Goal: Complete application form: Complete application form

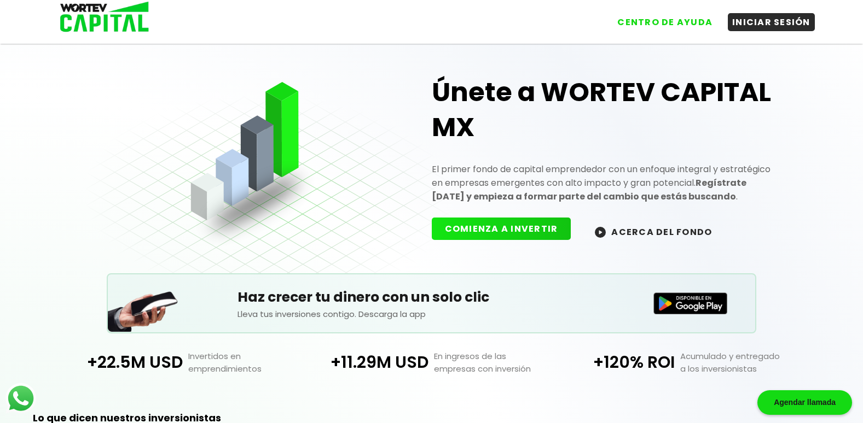
click at [518, 225] on button "COMIENZA A INVERTIR" at bounding box center [502, 229] width 140 height 22
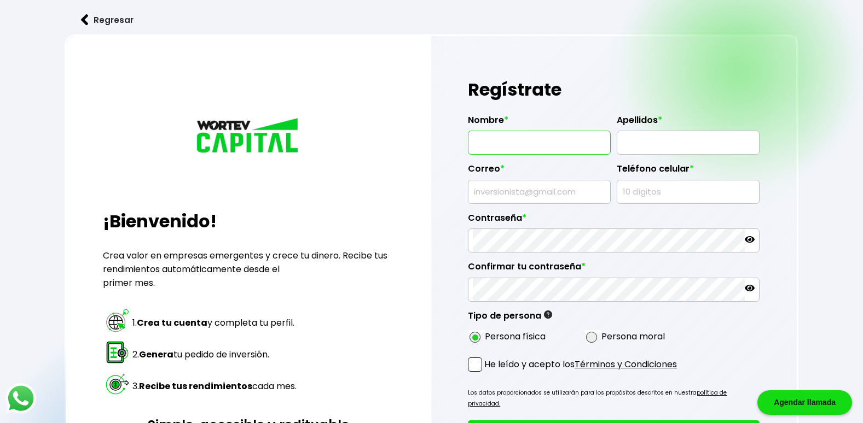
click at [484, 146] on input "text" at bounding box center [539, 142] width 133 height 23
type input "MA CONCEPCION"
type input "[PERSON_NAME]"
type input "[EMAIL_ADDRESS][DOMAIN_NAME]"
type input "4651048585"
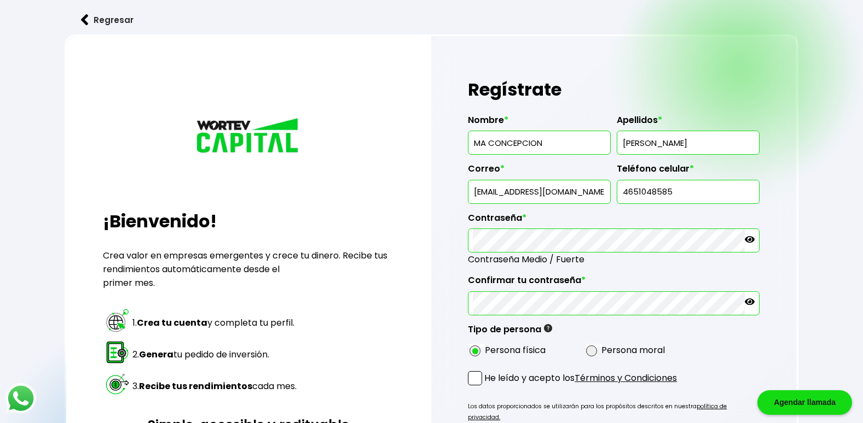
click at [603, 323] on div "Nombre * MA CONCEPCION Apellidos * GUTIERREZ MENDEZ Correo * zonagraficatramite…" at bounding box center [614, 233] width 292 height 255
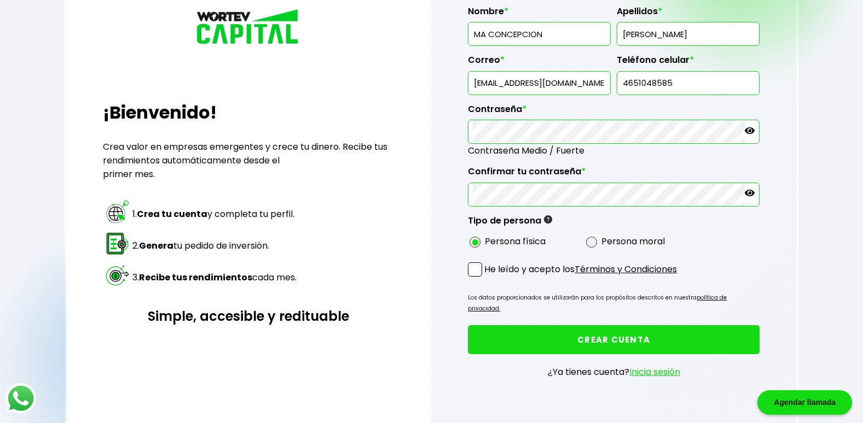
scroll to position [109, 0]
click at [480, 271] on span at bounding box center [475, 269] width 14 height 14
click at [486, 277] on input "He leído y acepto los Términos y Condiciones" at bounding box center [486, 277] width 0 height 0
click at [533, 332] on button "CREAR CUENTA" at bounding box center [614, 339] width 292 height 29
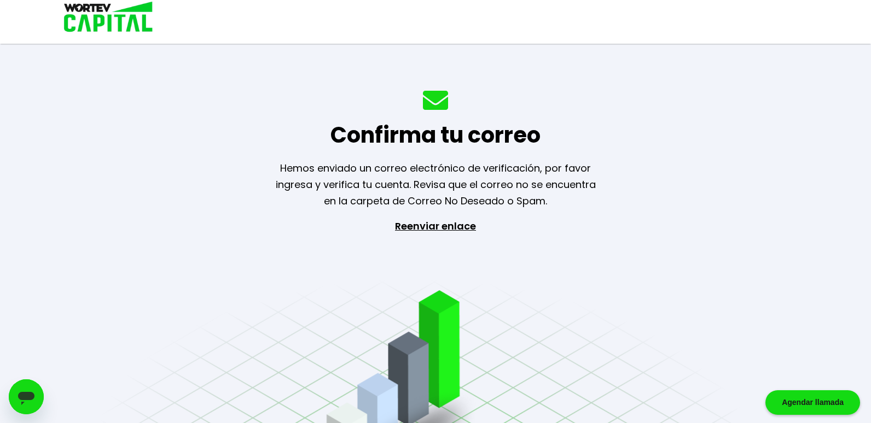
click at [448, 225] on p "Reenviar enlace" at bounding box center [435, 275] width 101 height 115
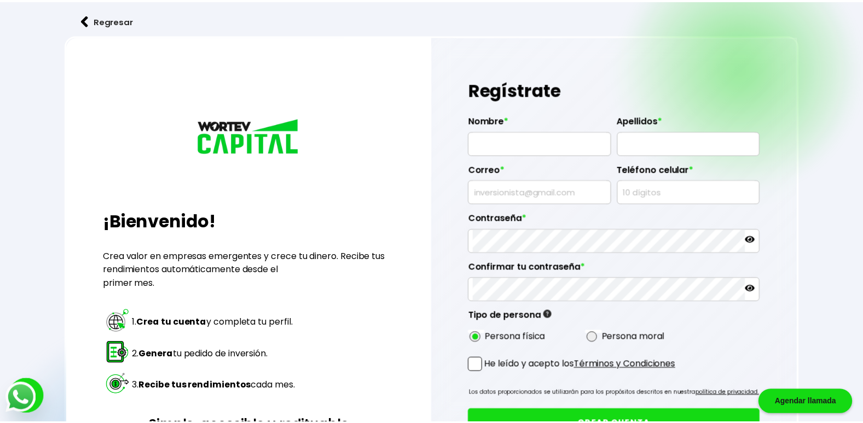
scroll to position [109, 0]
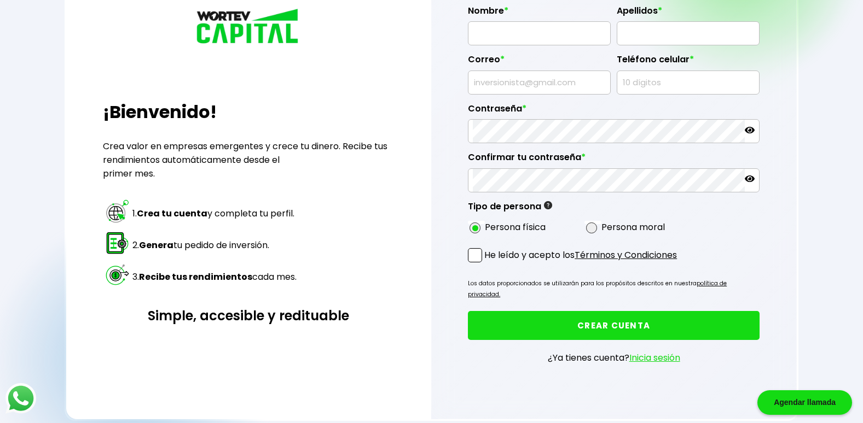
click at [481, 31] on input "text" at bounding box center [539, 33] width 133 height 23
type input "MA CONCEPCION"
type input "[PERSON_NAME]"
type input "[EMAIL_ADDRESS][DOMAIN_NAME]"
type input "4651048585"
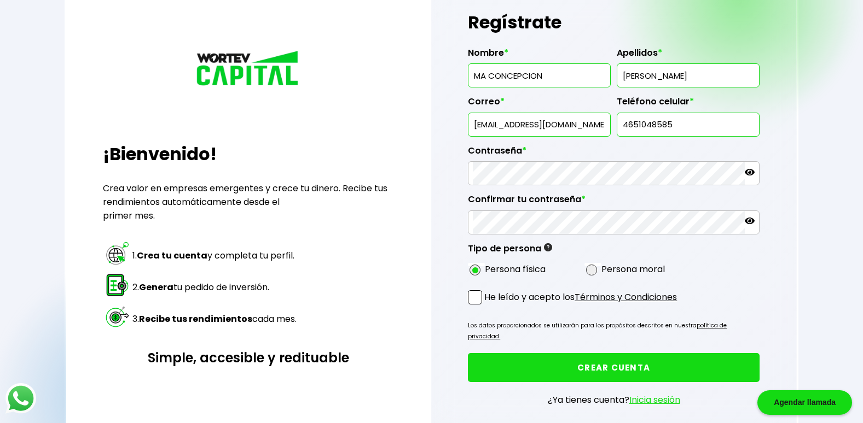
scroll to position [164, 0]
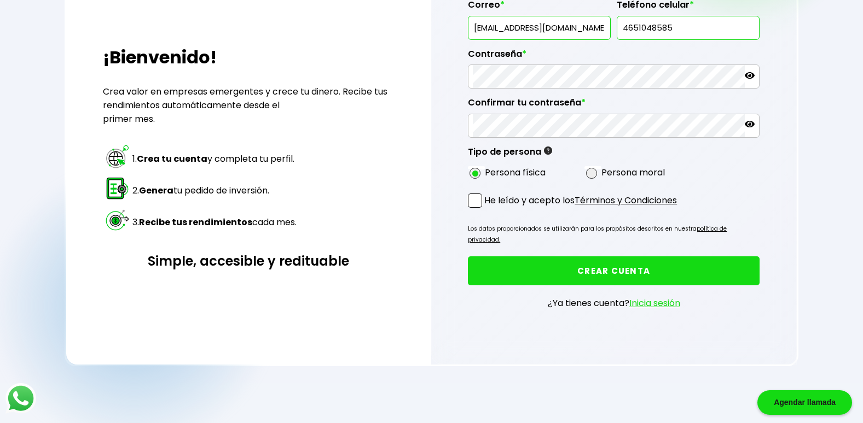
click at [476, 200] on span at bounding box center [475, 201] width 14 height 14
click at [486, 209] on input "He leído y acepto los Términos y Condiciones" at bounding box center [486, 209] width 0 height 0
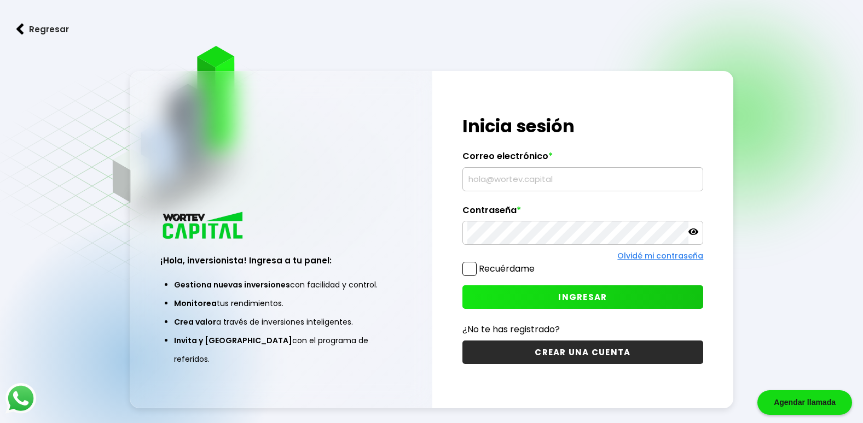
type input "[EMAIL_ADDRESS][DOMAIN_NAME]"
click at [471, 270] on span at bounding box center [469, 269] width 14 height 14
click at [537, 264] on input "Recuérdame" at bounding box center [537, 264] width 0 height 0
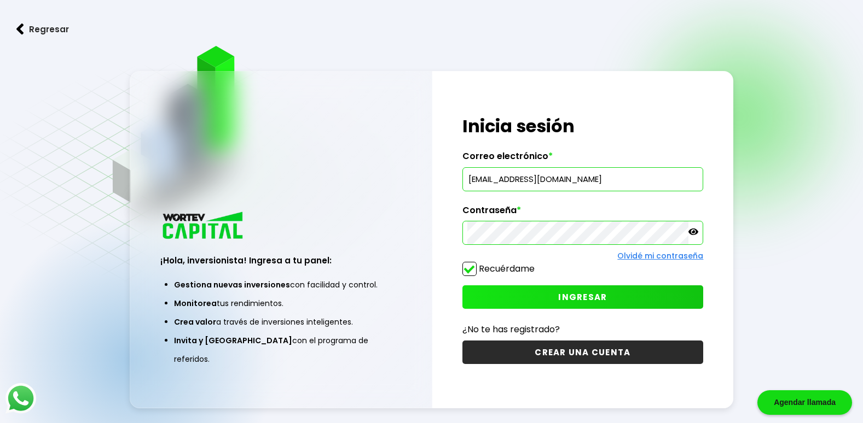
click at [694, 231] on icon at bounding box center [693, 232] width 10 height 7
click at [693, 231] on icon at bounding box center [693, 232] width 10 height 8
click at [594, 297] on span "INGRESAR" at bounding box center [582, 297] width 49 height 11
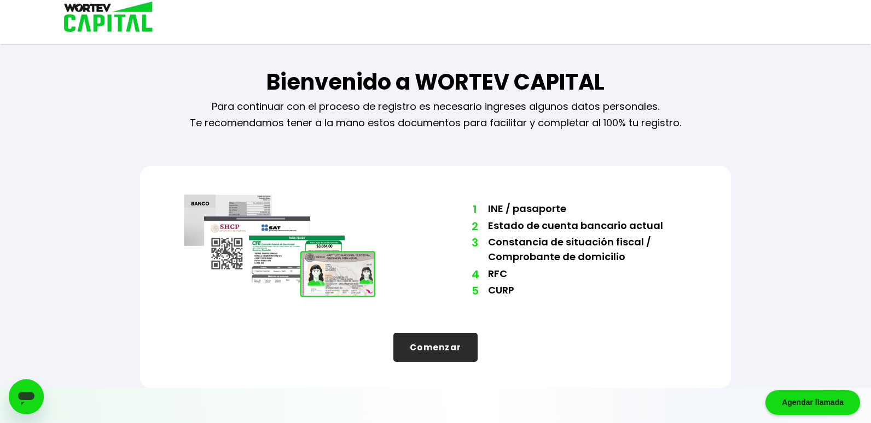
click at [450, 345] on button "Comenzar" at bounding box center [435, 347] width 84 height 29
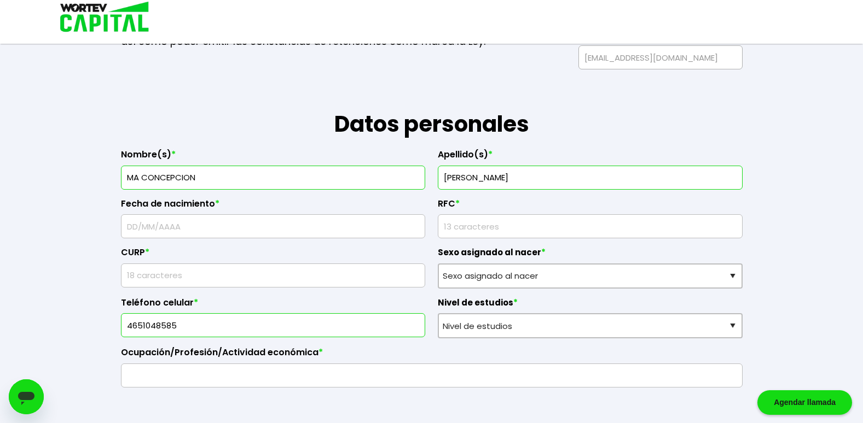
scroll to position [109, 0]
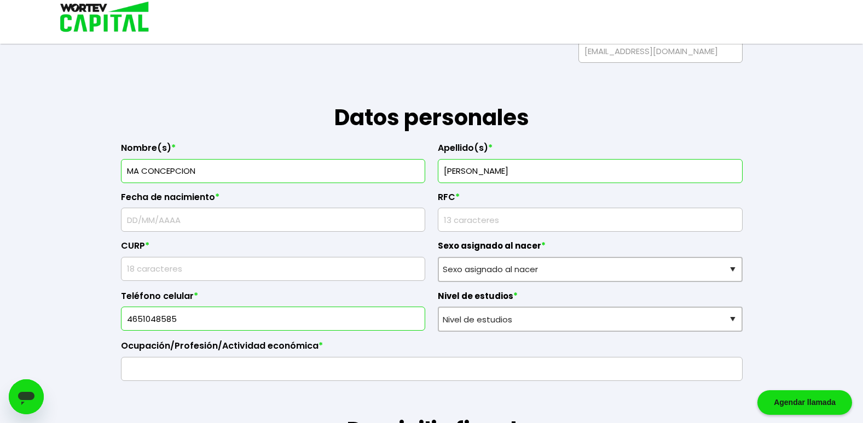
click at [149, 219] on input "text" at bounding box center [273, 219] width 295 height 23
type input "[DATE]"
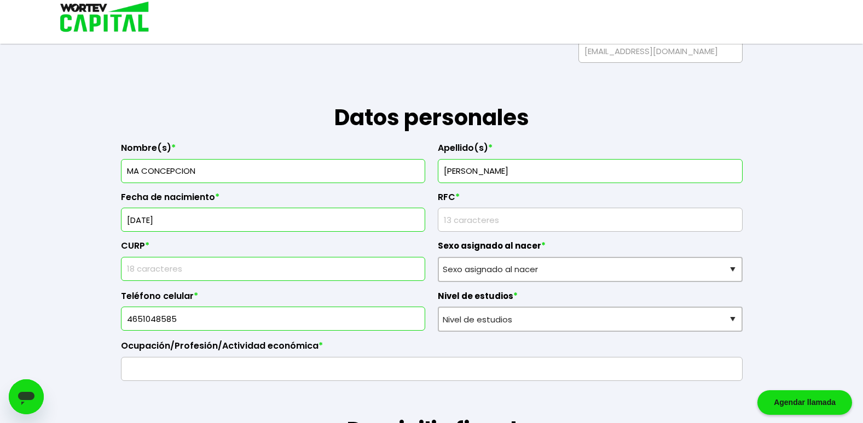
click at [161, 269] on input "text" at bounding box center [273, 269] width 295 height 23
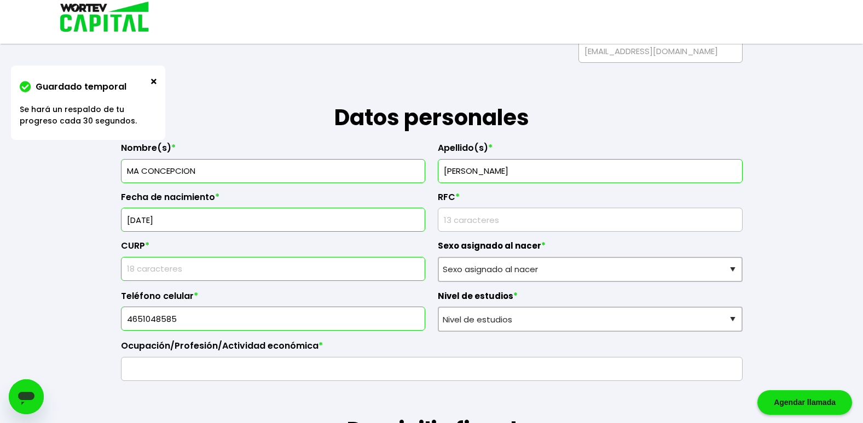
type input "GUMC710510MASTNN06"
click at [464, 220] on input "rfc" at bounding box center [590, 219] width 295 height 23
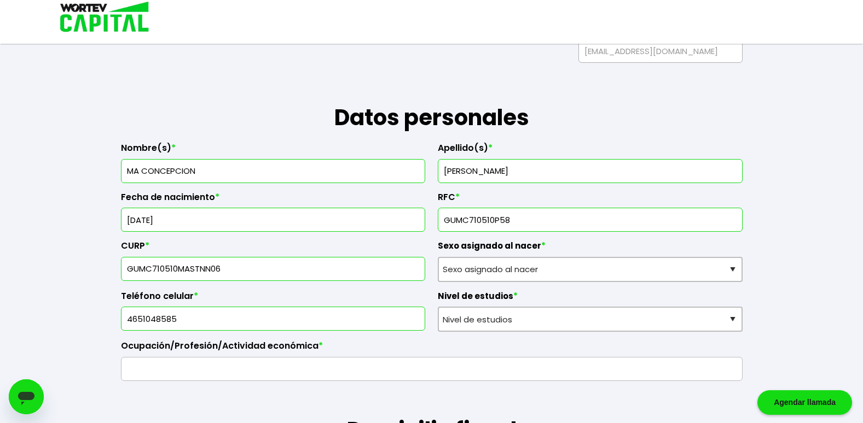
type input "GUMC710510P58"
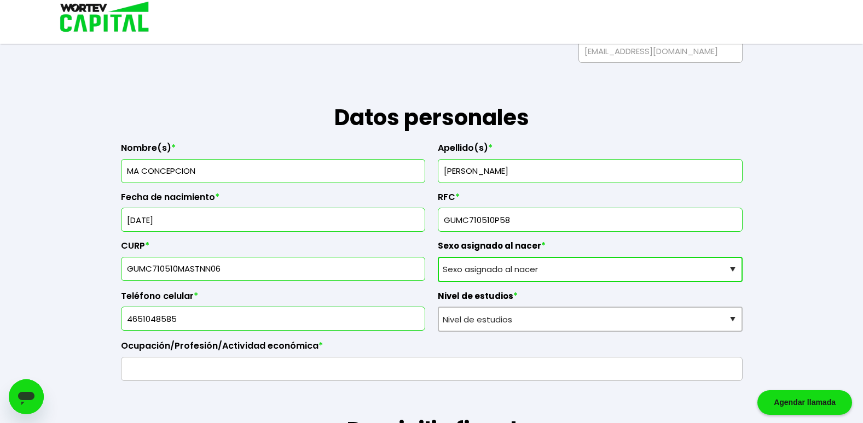
click at [485, 272] on select "Sexo asignado al nacer Hombre Mujer Prefiero no contestar" at bounding box center [590, 269] width 305 height 25
select select "Mujer"
click at [438, 257] on select "Sexo asignado al nacer Hombre Mujer Prefiero no contestar" at bounding box center [590, 269] width 305 height 25
click at [736, 269] on select "Sexo asignado al nacer Hombre Mujer Prefiero no contestar" at bounding box center [590, 269] width 305 height 25
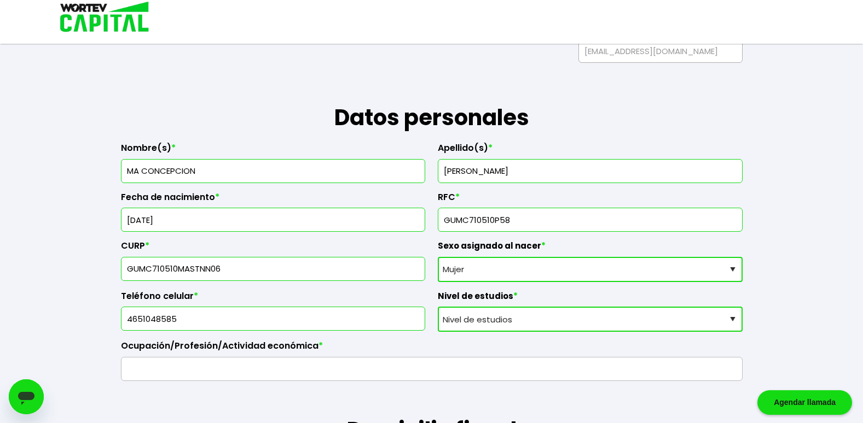
click at [671, 322] on select "Nivel de estudios Primaria Secundaria Bachillerato Licenciatura Posgrado" at bounding box center [590, 319] width 305 height 25
select select "Licenciatura"
click at [438, 307] on select "Nivel de estudios Primaria Secundaria Bachillerato Licenciatura Posgrado" at bounding box center [590, 319] width 305 height 25
click at [728, 320] on select "Nivel de estudios Primaria Secundaria Bachillerato Licenciatura Posgrado" at bounding box center [590, 319] width 305 height 25
click at [438, 307] on select "Nivel de estudios Primaria Secundaria Bachillerato Licenciatura Posgrado" at bounding box center [590, 319] width 305 height 25
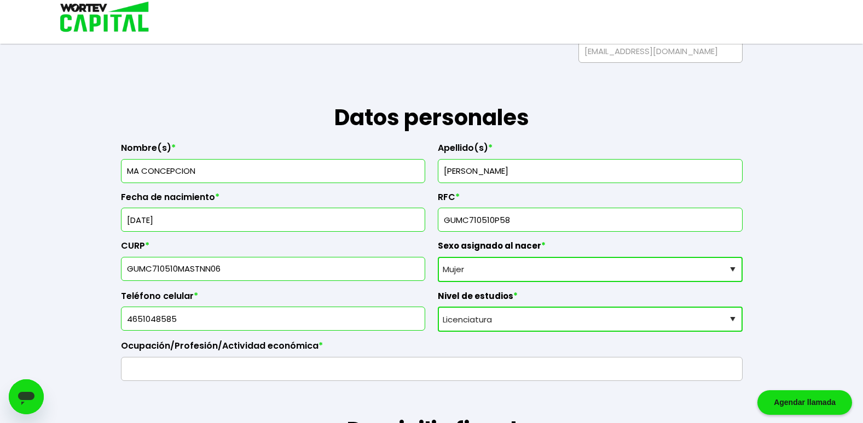
click at [155, 368] on input "text" at bounding box center [432, 369] width 612 height 23
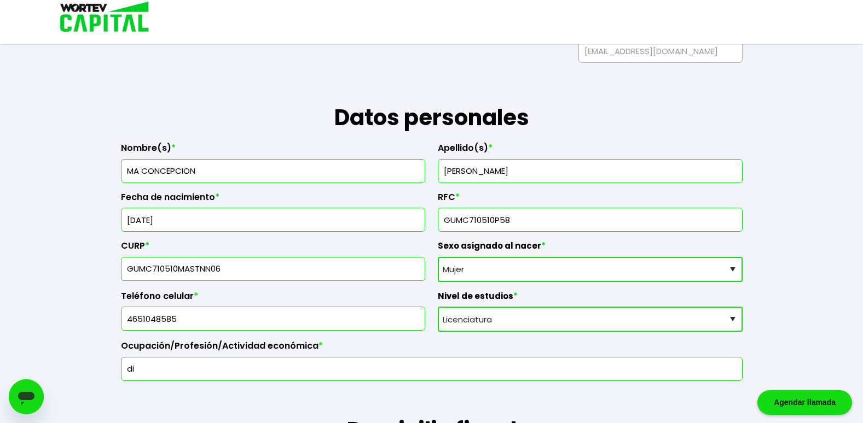
type input "d"
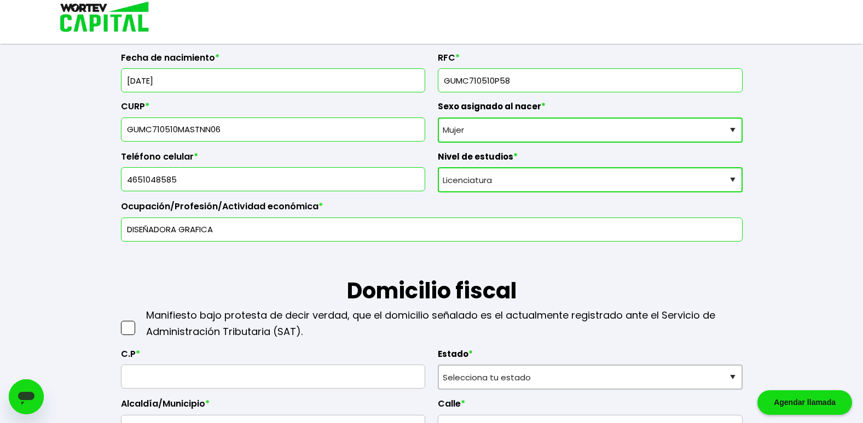
scroll to position [274, 0]
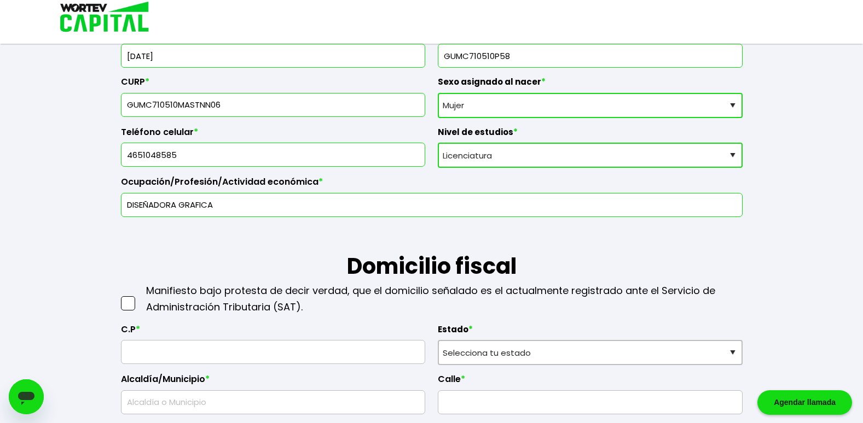
type input "DISEÑADORA GRAFICA"
click at [130, 305] on span at bounding box center [128, 304] width 14 height 14
click at [140, 298] on input "checkbox" at bounding box center [140, 298] width 0 height 0
click at [155, 354] on input "text" at bounding box center [273, 352] width 295 height 23
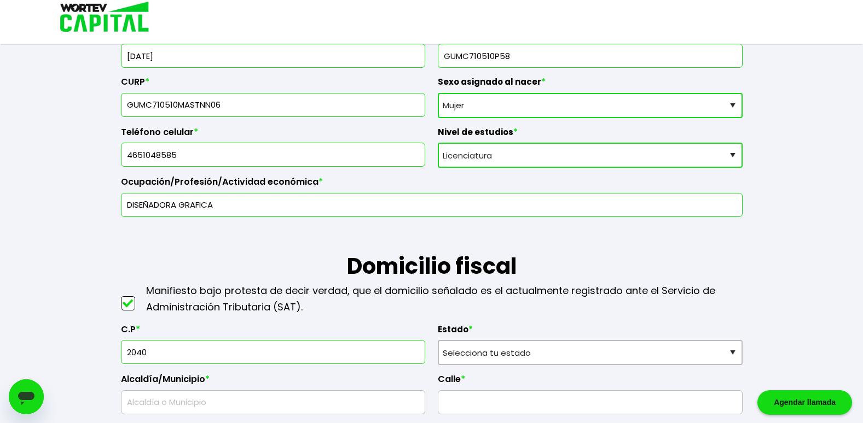
type input "20400"
select select "AG"
type input "[PERSON_NAME]"
type input "[PERSON_NAME][GEOGRAPHIC_DATA]"
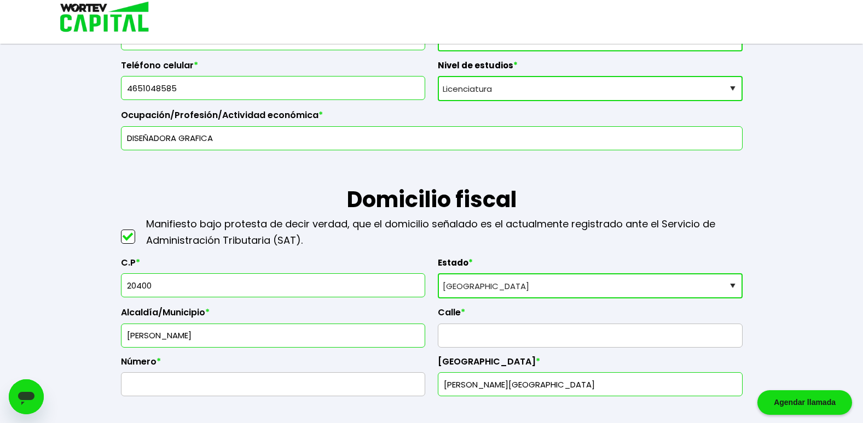
scroll to position [383, 0]
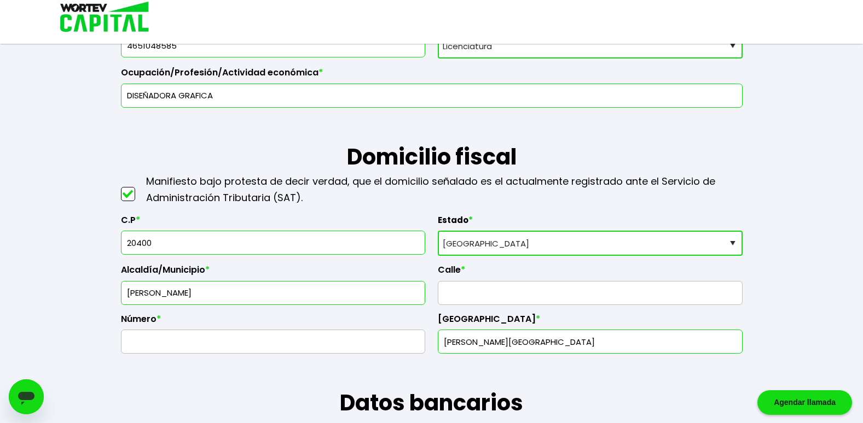
type input "20400"
click at [475, 292] on input "text" at bounding box center [590, 293] width 295 height 23
click at [226, 342] on input "text" at bounding box center [273, 341] width 295 height 23
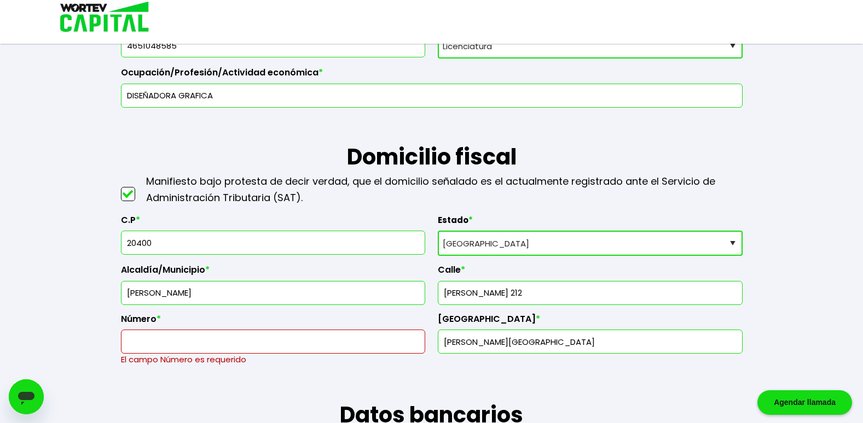
drag, startPoint x: 535, startPoint y: 294, endPoint x: 521, endPoint y: 298, distance: 13.5
click at [521, 298] on input "[PERSON_NAME] 212" at bounding box center [590, 293] width 295 height 23
type input "[PERSON_NAME]"
click at [141, 344] on input "text" at bounding box center [273, 341] width 295 height 23
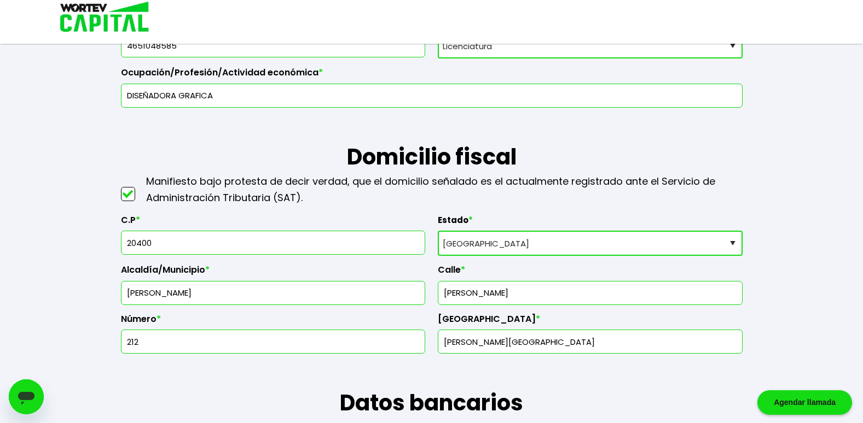
type input "212"
click at [600, 328] on label "Colonia *" at bounding box center [590, 322] width 305 height 16
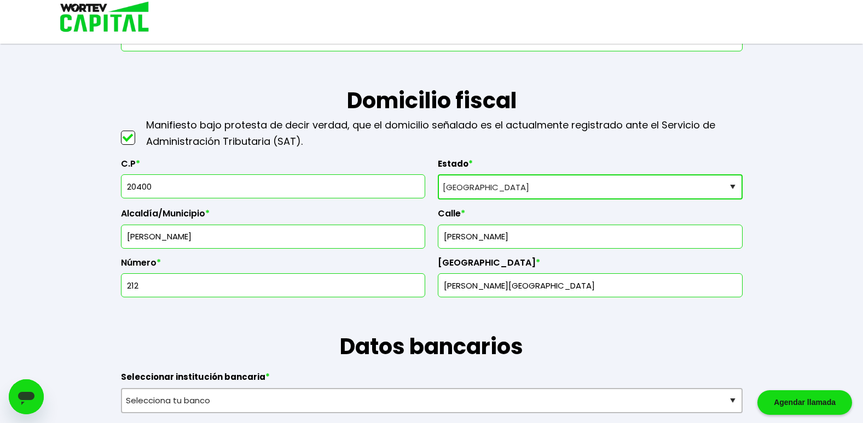
scroll to position [492, 0]
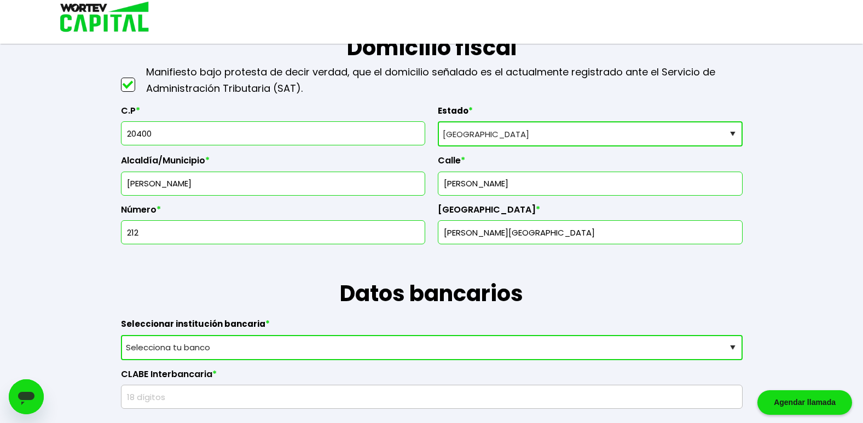
click at [179, 345] on select "Selecciona tu banco ABC Capital Actinver Afirme Albo ASP Banamex Banbajio Banco…" at bounding box center [432, 347] width 622 height 25
select select "BBVA Bancomer"
click at [121, 335] on select "Selecciona tu banco ABC Capital Actinver Afirme Albo ASP Banamex Banbajio Banco…" at bounding box center [432, 347] width 622 height 25
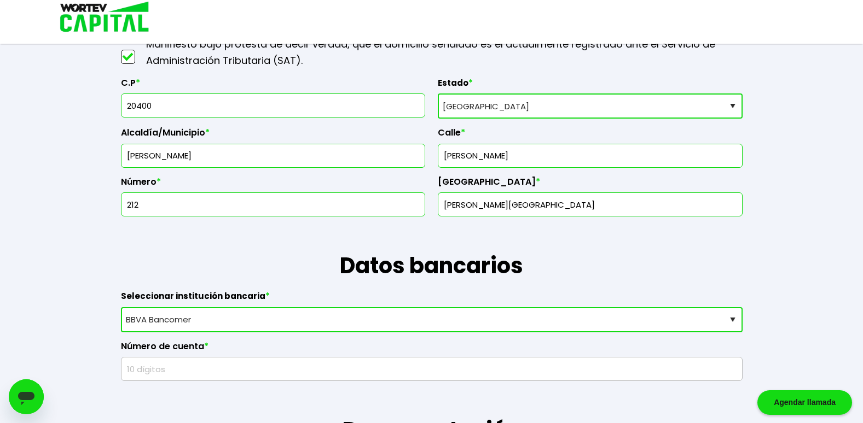
scroll to position [547, 0]
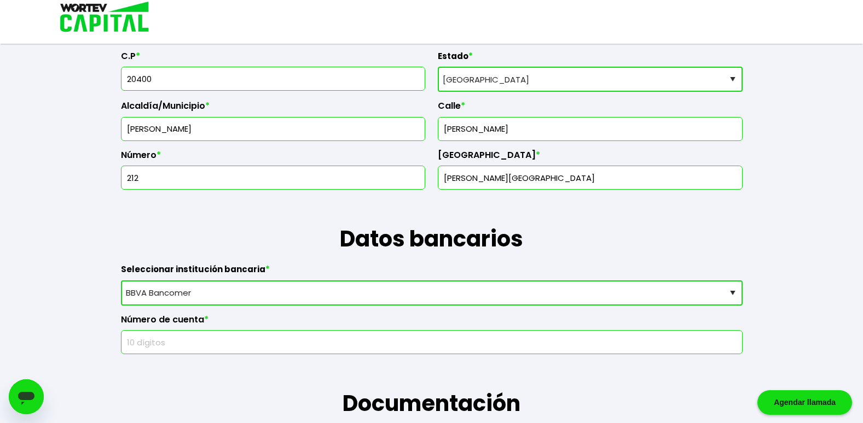
click at [163, 338] on input "text" at bounding box center [432, 342] width 612 height 23
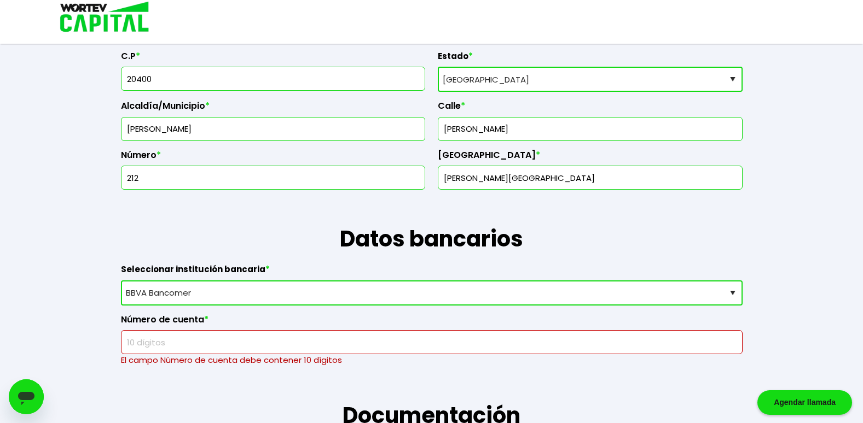
click at [146, 339] on input "text" at bounding box center [432, 342] width 612 height 23
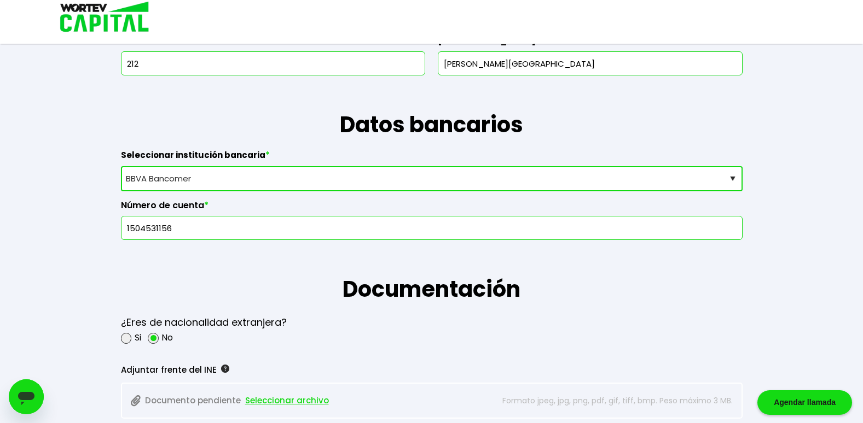
scroll to position [657, 0]
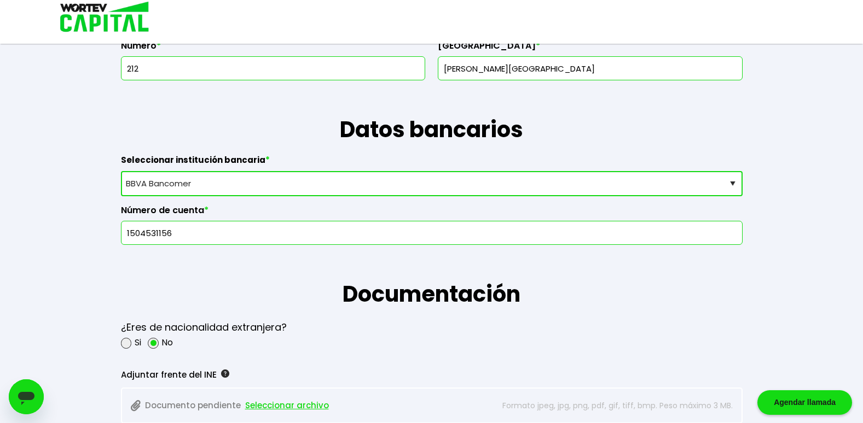
type input "1504531156"
click at [306, 306] on h1 "Documentación" at bounding box center [432, 278] width 622 height 66
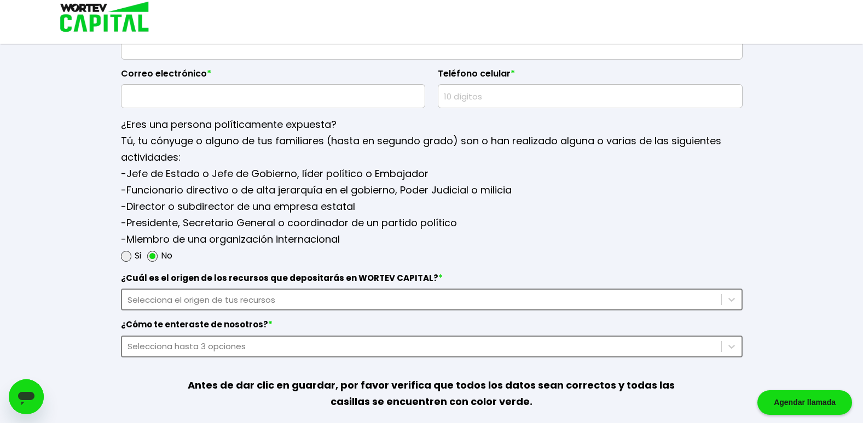
scroll to position [1368, 0]
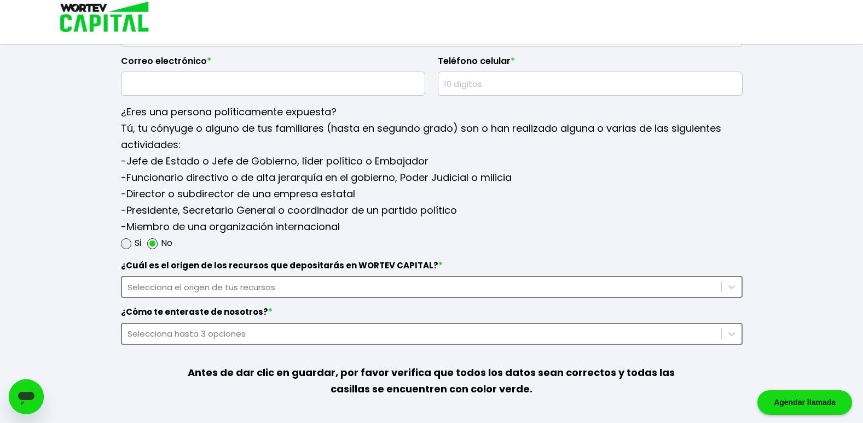
click at [619, 286] on div "Selecciona el origen de tus recursos" at bounding box center [421, 287] width 588 height 13
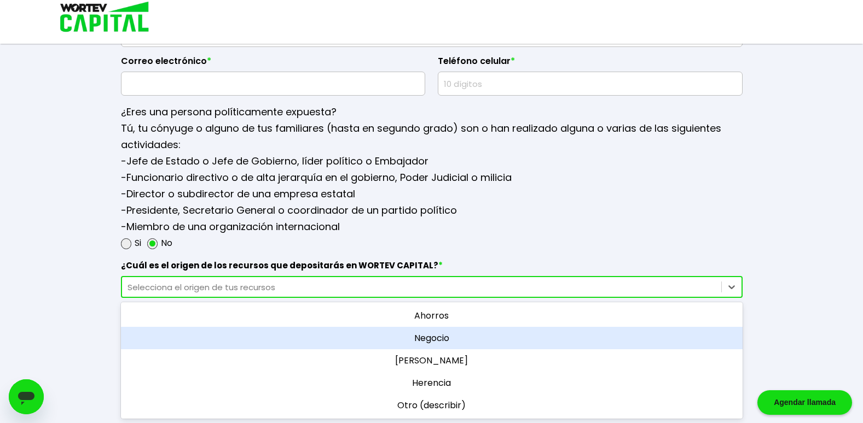
click at [524, 342] on div "Negocio" at bounding box center [432, 338] width 622 height 22
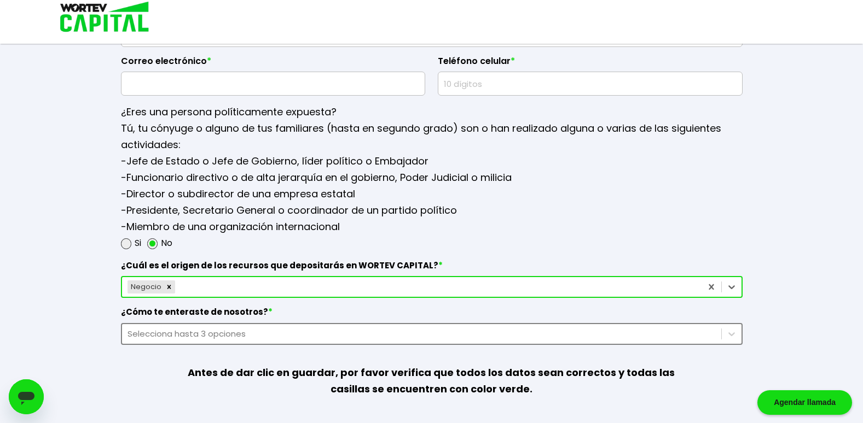
scroll to position [1425, 0]
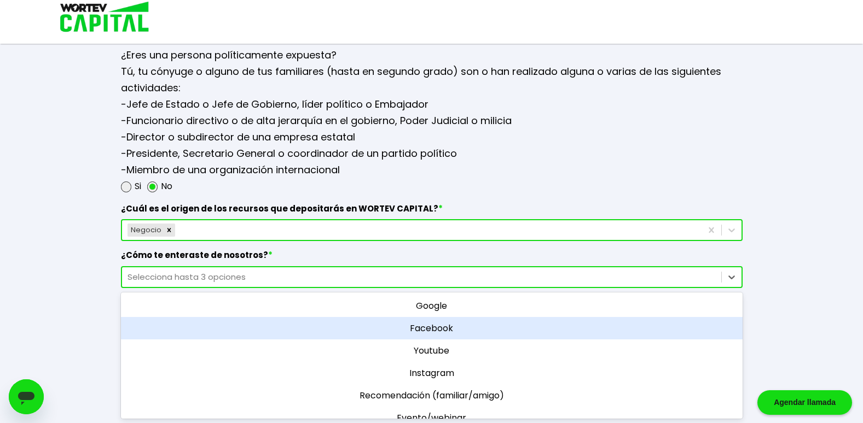
click at [720, 288] on div "option Facebook focused, 2 of 11. 11 results available. Use Up and Down to choo…" at bounding box center [432, 277] width 622 height 22
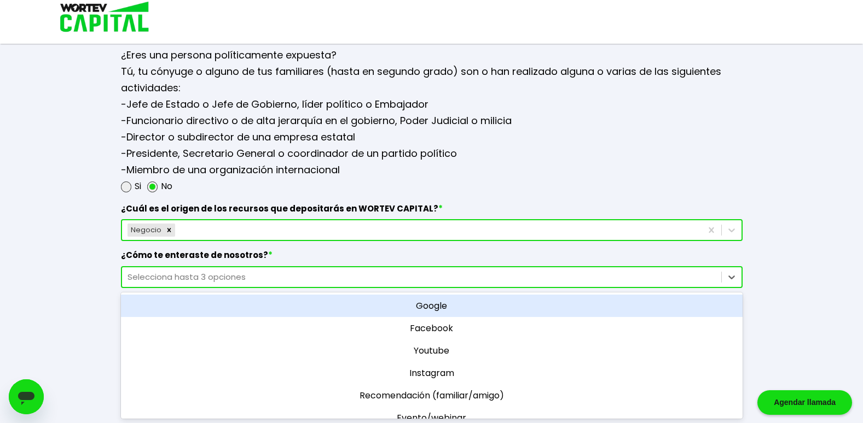
click at [457, 307] on div "Google" at bounding box center [432, 306] width 622 height 22
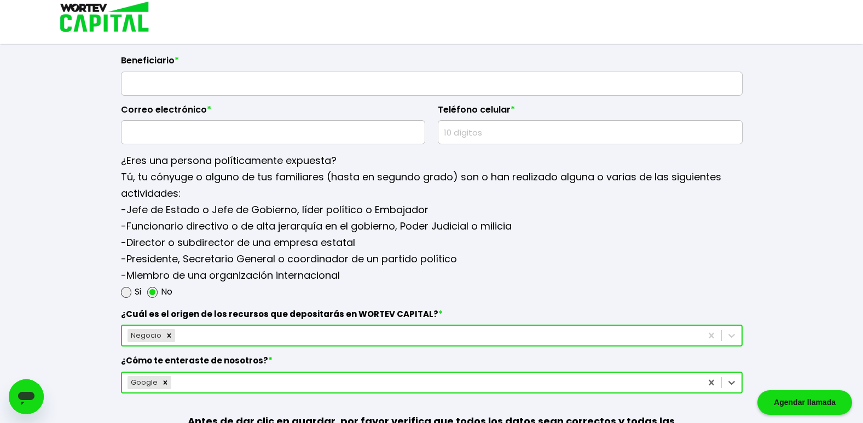
scroll to position [1315, 0]
